Goal: Navigation & Orientation: Find specific page/section

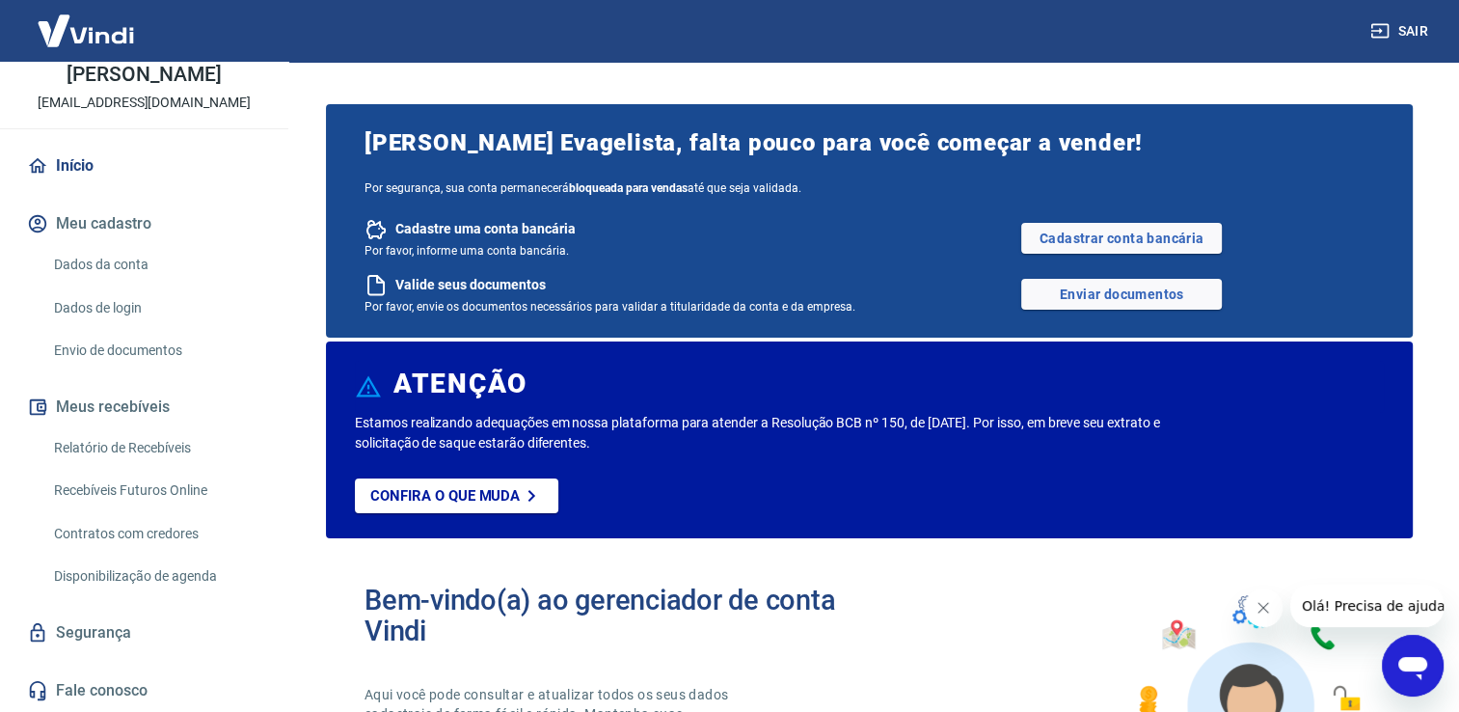
scroll to position [116, 0]
click at [92, 174] on link "Início" at bounding box center [144, 166] width 242 height 42
